Goal: Feedback & Contribution: Submit feedback/report problem

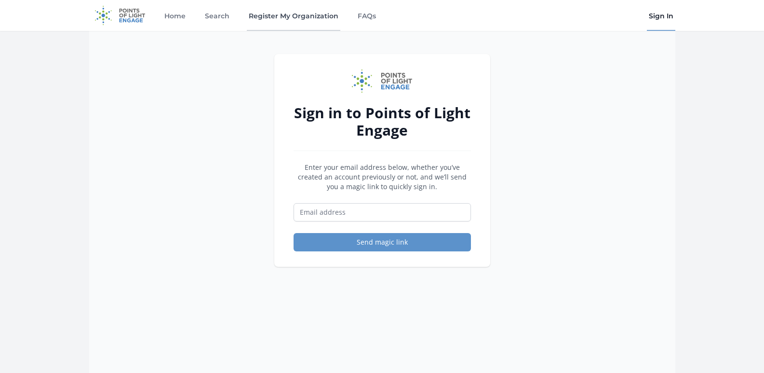
click at [297, 23] on link "Register My Organization" at bounding box center [293, 15] width 93 height 31
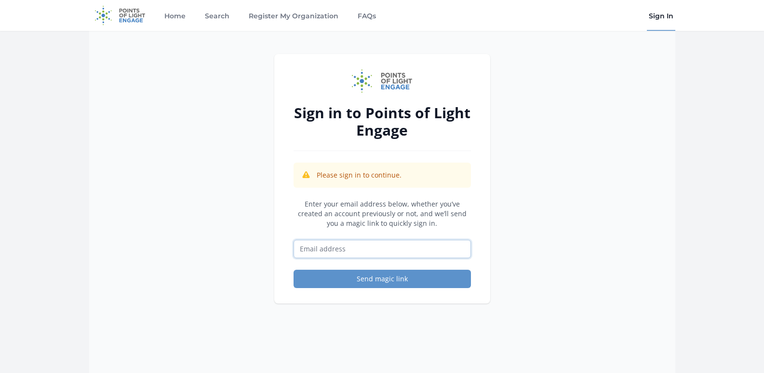
click at [400, 247] on input "Email address" at bounding box center [381, 249] width 177 height 18
type input "[EMAIL_ADDRESS][DOMAIN_NAME]"
click at [387, 283] on button "Send magic link" at bounding box center [381, 278] width 177 height 18
click at [425, 252] on input "[EMAIL_ADDRESS][DOMAIN_NAME]" at bounding box center [381, 249] width 177 height 18
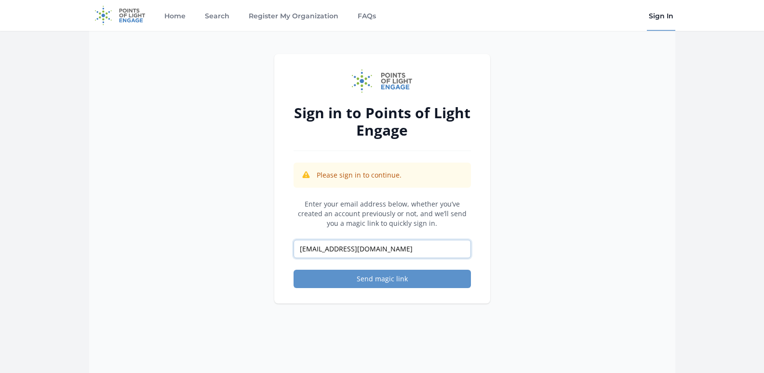
click at [425, 252] on input "[EMAIL_ADDRESS][DOMAIN_NAME]" at bounding box center [381, 249] width 177 height 18
click at [425, 251] on input "[EMAIL_ADDRESS][DOMAIN_NAME]" at bounding box center [381, 249] width 177 height 18
click at [425, 251] on input "gjsamskruthientertainment@gmail.com" at bounding box center [381, 249] width 177 height 18
click at [425, 251] on input "[EMAIL_ADDRESS][DOMAIN_NAME]" at bounding box center [381, 249] width 177 height 18
click at [421, 276] on button "Send magic link" at bounding box center [381, 278] width 177 height 18
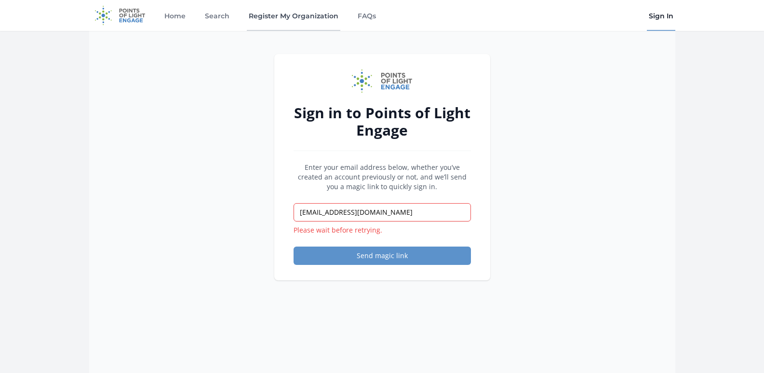
click at [283, 16] on link "Register My Organization" at bounding box center [293, 15] width 93 height 31
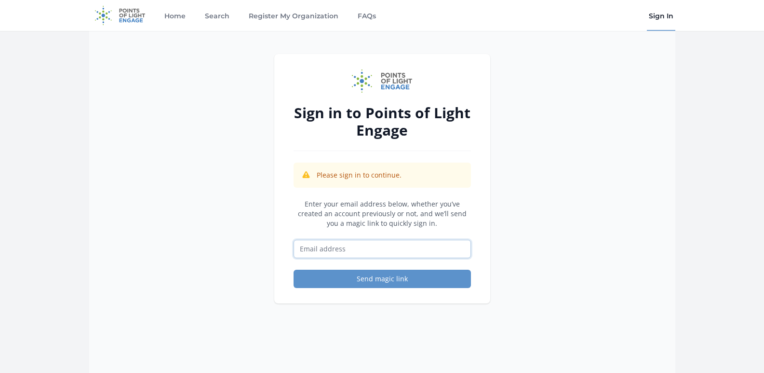
click at [384, 254] on input "Email address" at bounding box center [381, 249] width 177 height 18
paste input "[EMAIL_ADDRESS][DOMAIN_NAME]"
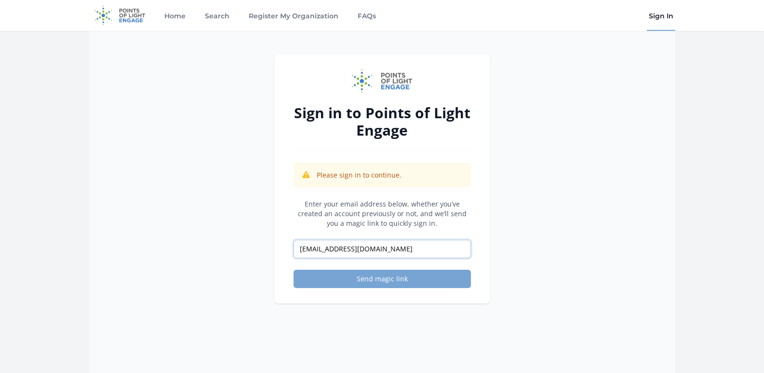
type input "[EMAIL_ADDRESS][DOMAIN_NAME]"
click at [347, 280] on button "Send magic link" at bounding box center [381, 278] width 177 height 18
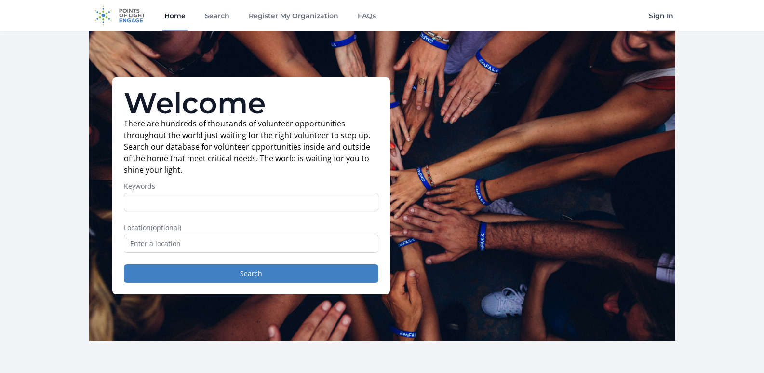
click at [653, 15] on link "Sign In" at bounding box center [661, 15] width 28 height 31
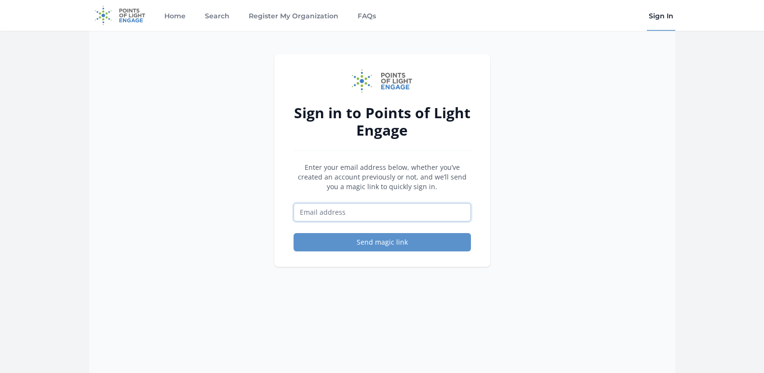
click at [366, 208] on input "Email address" at bounding box center [381, 212] width 177 height 18
type input "[EMAIL_ADDRESS][DOMAIN_NAME]"
click at [380, 214] on input "[EMAIL_ADDRESS][DOMAIN_NAME]" at bounding box center [381, 212] width 177 height 18
drag, startPoint x: 380, startPoint y: 214, endPoint x: 378, endPoint y: 228, distance: 13.6
click at [380, 216] on input "[EMAIL_ADDRESS][DOMAIN_NAME]" at bounding box center [381, 212] width 177 height 18
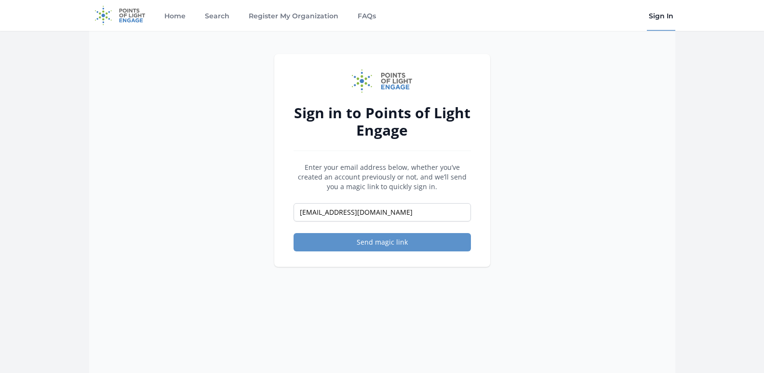
click at [378, 228] on form "Enter your email address below, whether you’ve created an account previously or…" at bounding box center [381, 206] width 177 height 89
click at [383, 220] on input "[EMAIL_ADDRESS][DOMAIN_NAME]" at bounding box center [381, 212] width 177 height 18
click at [383, 220] on input "gjsamskruthientertainment@gmail.com" at bounding box center [381, 212] width 177 height 18
paste input "gjsamskruthientertainment@gmail.com"
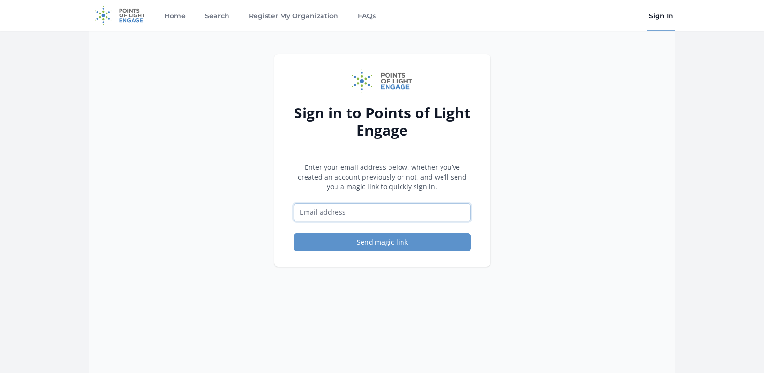
type input "gjsamskruthientertainment@gmail.com"
click at [384, 300] on div "Sign in to Points of Light Engage Enter your email address below, whether you’v…" at bounding box center [382, 217] width 216 height 326
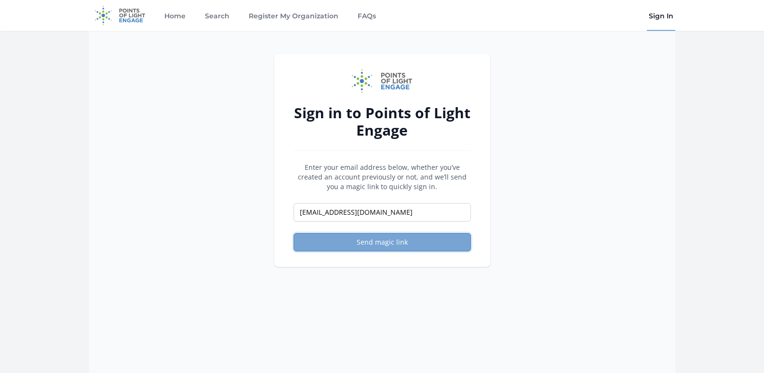
click at [407, 251] on button "Send magic link" at bounding box center [381, 242] width 177 height 18
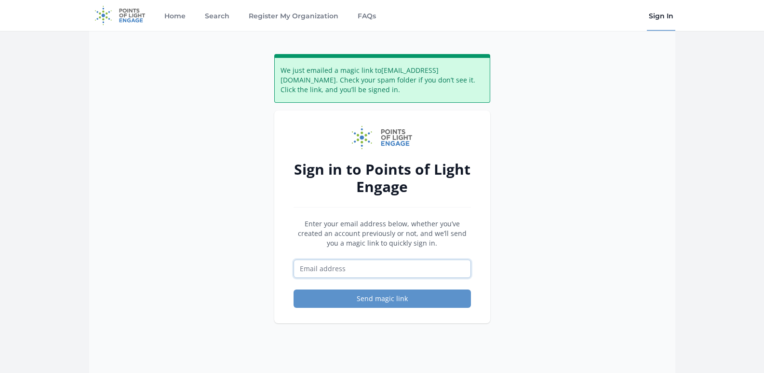
click at [391, 272] on input "Email address" at bounding box center [381, 268] width 177 height 18
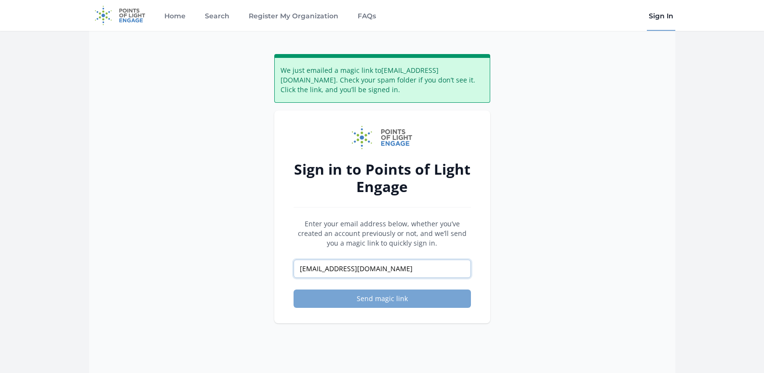
type input "[EMAIL_ADDRESS][DOMAIN_NAME]"
click at [356, 302] on button "Send magic link" at bounding box center [381, 298] width 177 height 18
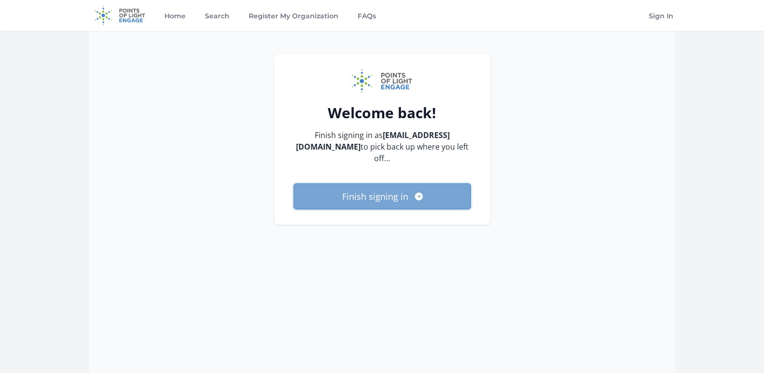
click at [402, 204] on button "Finish signing in" at bounding box center [381, 196] width 177 height 26
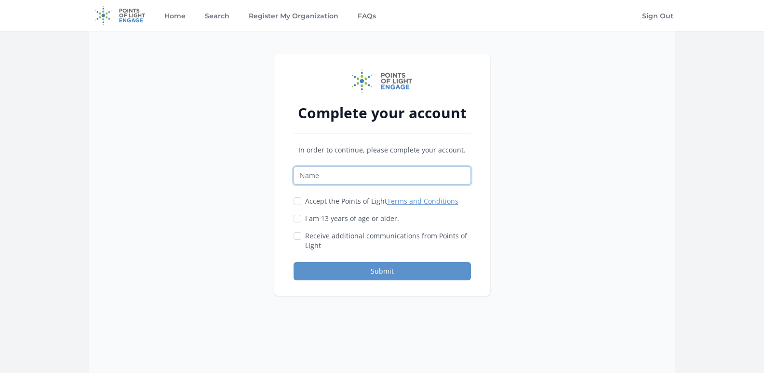
click at [310, 178] on input "Name" at bounding box center [381, 175] width 177 height 18
type input "Rupesh VN Boddapati"
click at [304, 201] on div "Accept the Points of Light Terms and Conditions" at bounding box center [381, 201] width 177 height 10
click at [298, 200] on input "Accept the Points of Light Terms and Conditions" at bounding box center [297, 201] width 8 height 8
checkbox input "true"
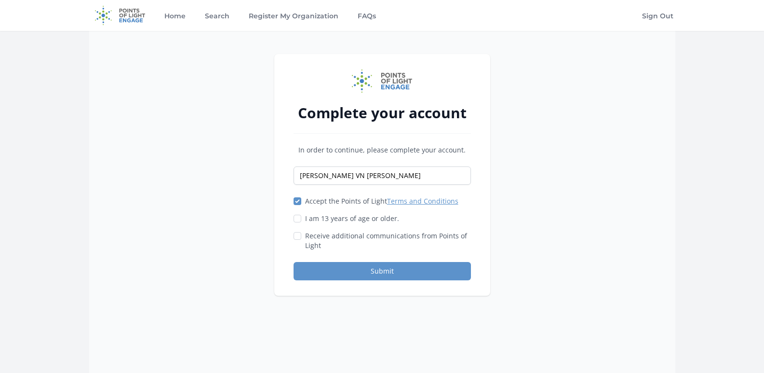
click at [302, 218] on div "I am 13 years of age or older." at bounding box center [381, 218] width 177 height 10
click at [307, 219] on label "I am 13 years of age or older." at bounding box center [352, 218] width 94 height 10
click at [301, 219] on input "I am 13 years of age or older." at bounding box center [297, 218] width 8 height 8
checkbox input "true"
click at [299, 239] on input "Receive additional communications from Points of Light" at bounding box center [297, 236] width 8 height 8
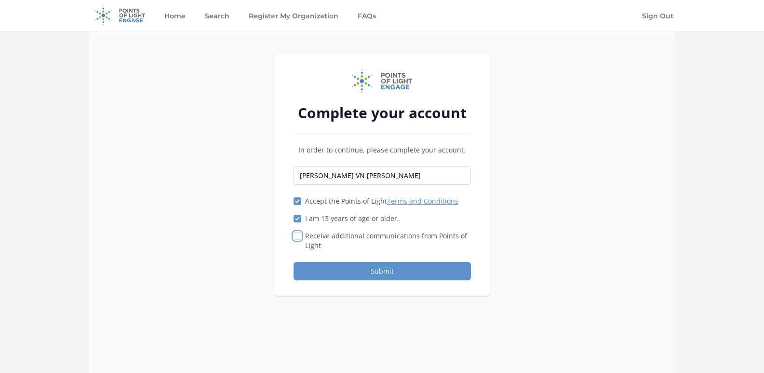
checkbox input "true"
click at [324, 263] on button "Submit" at bounding box center [381, 271] width 177 height 18
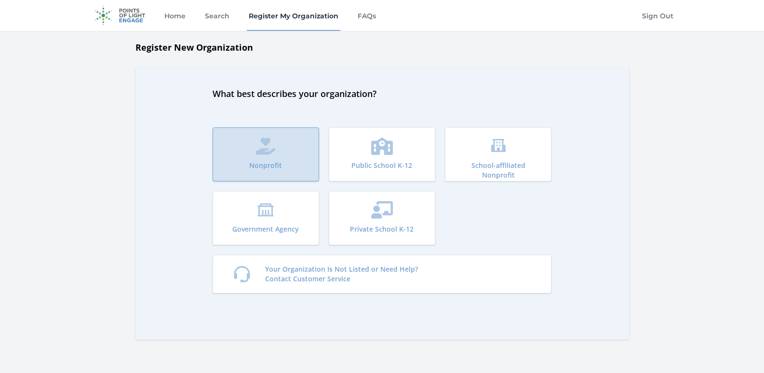
click at [279, 146] on button "Nonprofit" at bounding box center [266, 154] width 107 height 54
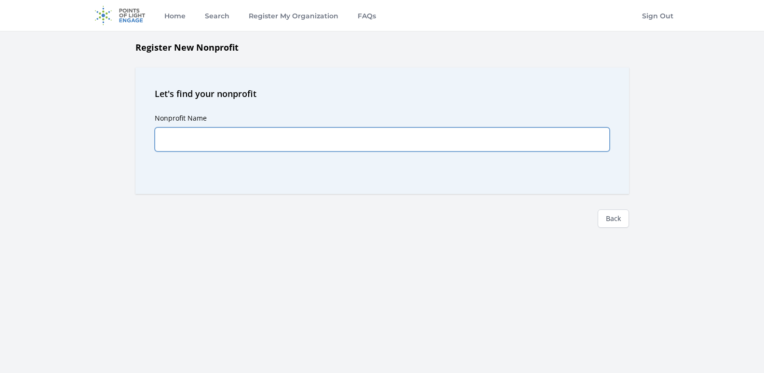
click at [320, 146] on input "Nonprofit Name" at bounding box center [382, 139] width 455 height 24
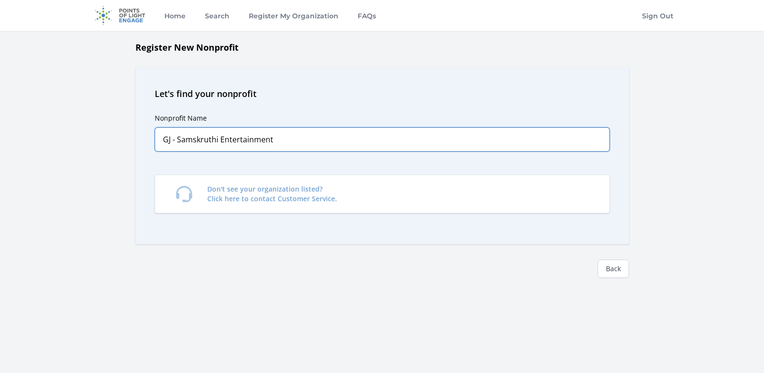
type input "GJ - Samskruthi Entertainment"
click at [257, 279] on div "Register New Nonprofit Let's find your nonprofit Nonprofit Name GJ - Samskruthi…" at bounding box center [382, 185] width 617 height 291
click at [292, 146] on input "GJ - Samskruthi Entertainment" at bounding box center [382, 139] width 455 height 24
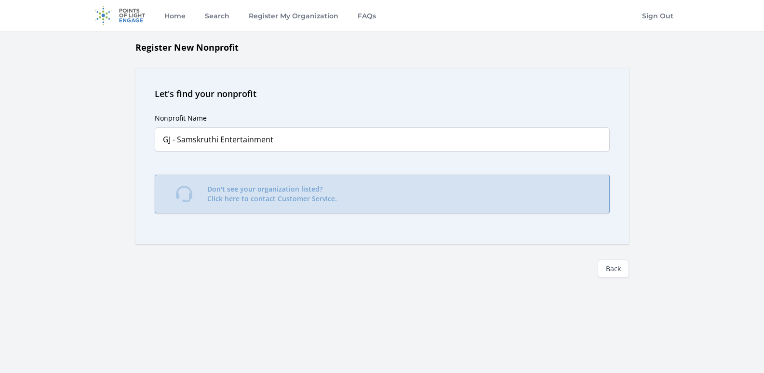
click at [237, 180] on link "Don't see your organization listed? Click here to contact Customer Service." at bounding box center [382, 193] width 455 height 39
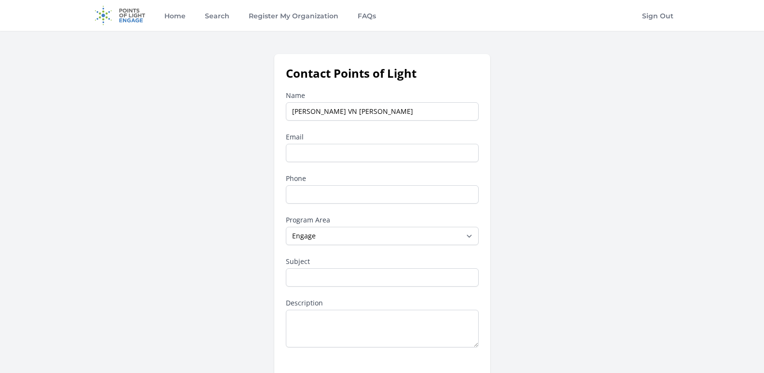
type input "Rupesh VN Boddapati"
type input "Rupeshboddapati90@gmail.com"
type input "248-880-4753"
click at [391, 230] on select "--None-- Daily Point of Light Award Disney Family Volunteer Rewards Global Netw…" at bounding box center [382, 236] width 193 height 18
select select "Other"
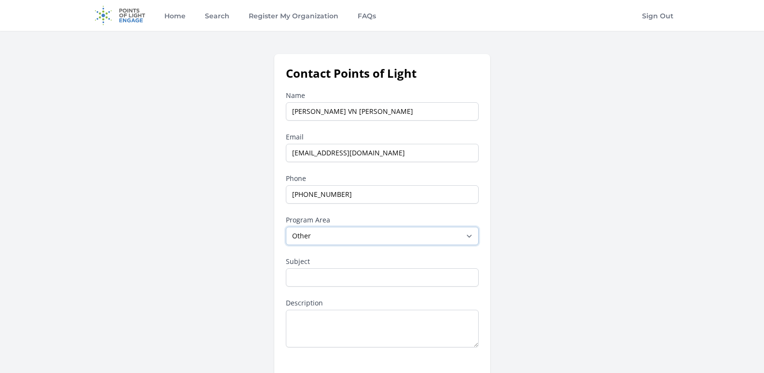
click at [286, 227] on select "--None-- Daily Point of Light Award Disney Family Volunteer Rewards Global Netw…" at bounding box center [382, 236] width 193 height 18
click at [334, 277] on input "Subject" at bounding box center [382, 277] width 193 height 18
type input "I"
type input "GJ - Samskruthi Entertainment"
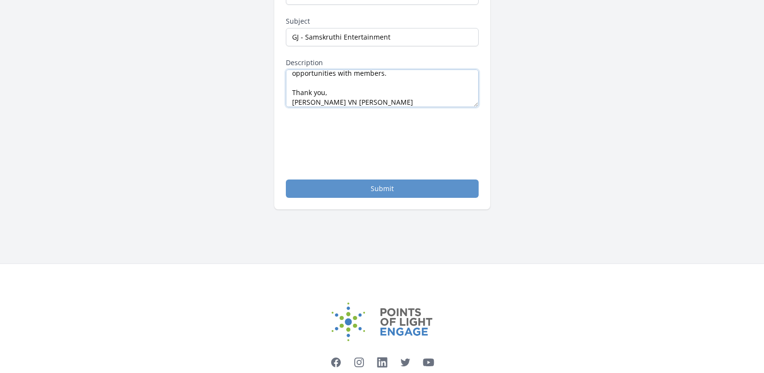
scroll to position [241, 0]
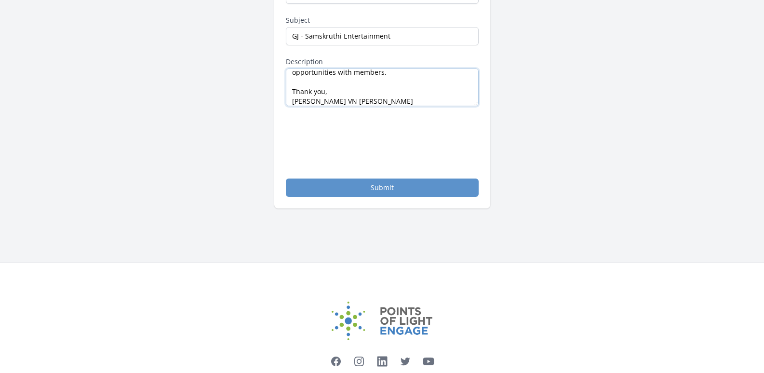
type textarea "GJ - Samskruthi Entertainment is a 501(c)(3) non-profit public foundation that …"
click at [349, 194] on button "Submit" at bounding box center [382, 187] width 193 height 18
